Goal: Check status: Check status

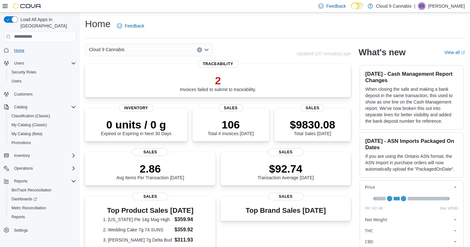
click at [24, 48] on span "Home" at bounding box center [19, 50] width 10 height 5
click at [318, 118] on p "$9830.08" at bounding box center [312, 124] width 45 height 13
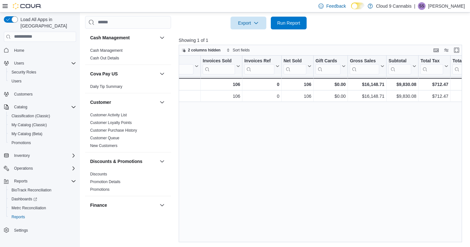
scroll to position [0, 97]
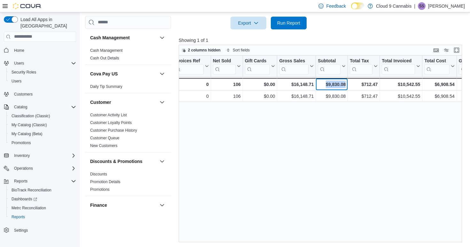
drag, startPoint x: 322, startPoint y: 85, endPoint x: 346, endPoint y: 86, distance: 23.7
click at [346, 86] on div "$9,830.08" at bounding box center [332, 85] width 28 height 8
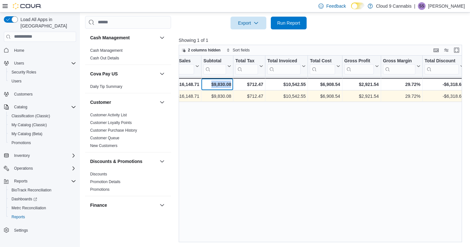
scroll to position [0, 216]
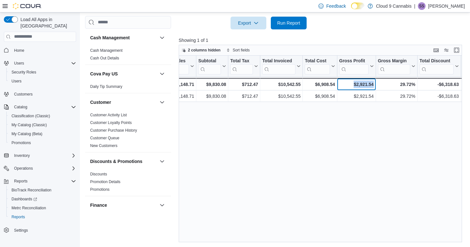
drag, startPoint x: 350, startPoint y: 85, endPoint x: 373, endPoint y: 85, distance: 22.4
click at [373, 85] on div "$2,921.54" at bounding box center [356, 85] width 35 height 8
